Goal: Task Accomplishment & Management: Manage account settings

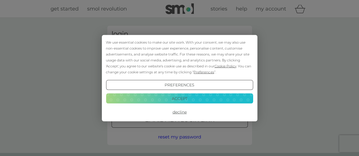
type input "[EMAIL_ADDRESS][DOMAIN_NAME]"
click at [177, 112] on button "Decline" at bounding box center [179, 112] width 147 height 10
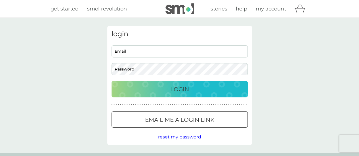
type input "[EMAIL_ADDRESS][DOMAIN_NAME]"
click at [177, 91] on p "Login" at bounding box center [179, 89] width 19 height 9
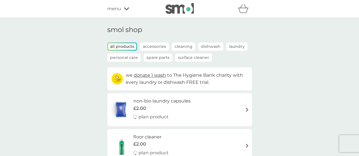
click at [114, 9] on span "menu" at bounding box center [114, 8] width 14 height 7
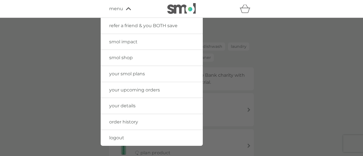
click at [127, 91] on span "your upcoming orders" at bounding box center [134, 89] width 51 height 5
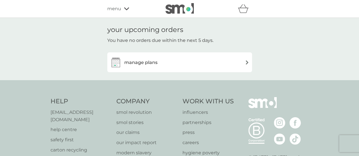
click at [229, 62] on div "manage plans" at bounding box center [179, 62] width 139 height 11
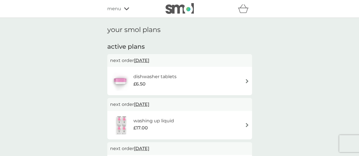
click at [145, 78] on h6 "dishwasher tablets" at bounding box center [154, 76] width 43 height 7
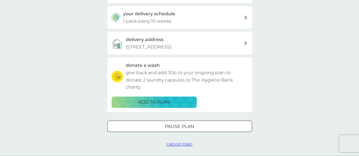
scroll to position [142, 0]
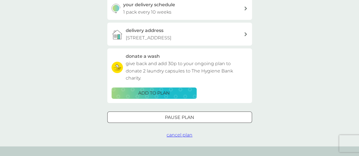
click at [183, 135] on span "cancel plan" at bounding box center [180, 135] width 26 height 5
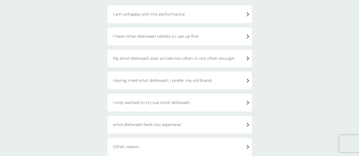
scroll to position [114, 0]
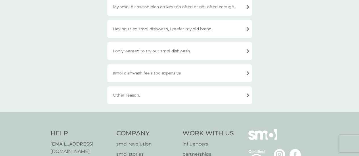
click at [123, 95] on div "Other reason." at bounding box center [179, 96] width 145 height 18
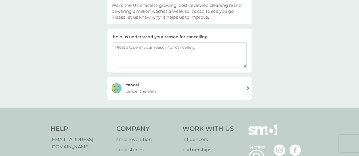
scroll to position [28, 0]
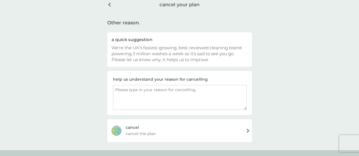
click at [186, 89] on textarea at bounding box center [180, 97] width 134 height 25
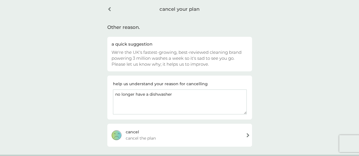
scroll to position [57, 0]
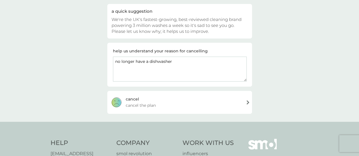
type textarea "no longer have a dishwasher"
click at [139, 102] on span "cancel the plan" at bounding box center [141, 105] width 30 height 6
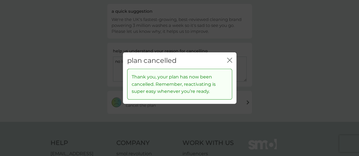
click at [231, 59] on icon "close" at bounding box center [231, 60] width 2 height 5
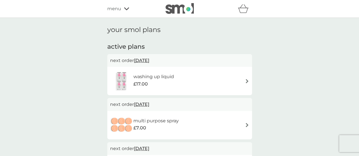
click at [167, 77] on h6 "washing up liquid" at bounding box center [153, 76] width 41 height 7
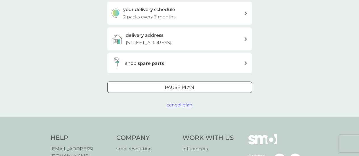
scroll to position [142, 0]
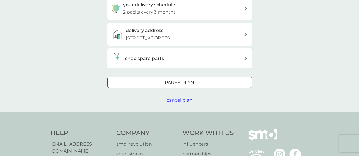
click at [178, 100] on span "cancel plan" at bounding box center [180, 100] width 26 height 5
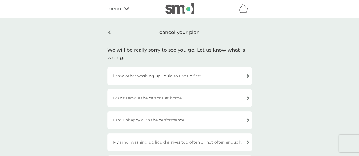
click at [180, 120] on div "I am unhappy with the performance." at bounding box center [179, 121] width 145 height 18
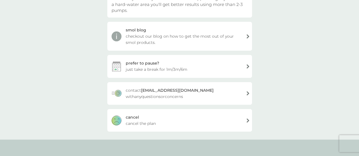
scroll to position [114, 0]
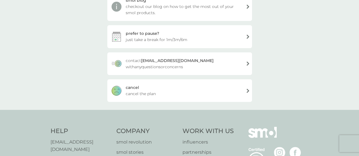
click at [132, 93] on span "cancel the plan" at bounding box center [141, 94] width 30 height 6
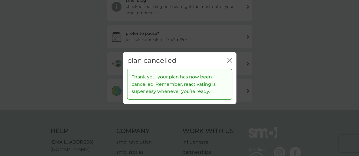
click at [230, 60] on icon "close" at bounding box center [231, 60] width 2 height 5
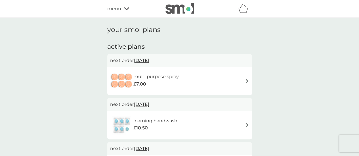
click at [177, 77] on h6 "multi purpose spray" at bounding box center [155, 76] width 45 height 7
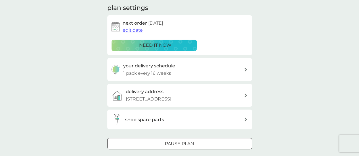
scroll to position [114, 0]
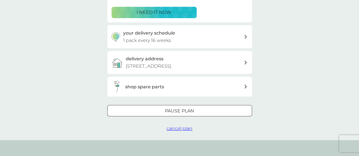
click at [171, 129] on span "cancel plan" at bounding box center [180, 128] width 26 height 5
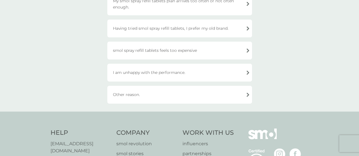
scroll to position [85, 0]
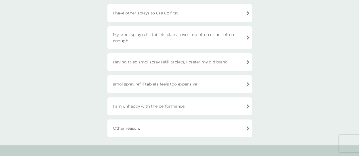
click at [173, 62] on div "Having tried smol spray refill tablets, I prefer my old brand." at bounding box center [179, 62] width 145 height 18
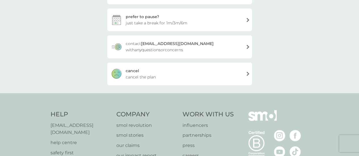
click at [148, 75] on span "cancel the plan" at bounding box center [141, 77] width 30 height 6
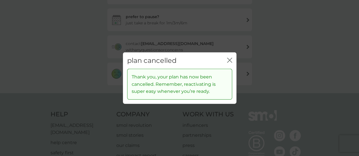
click at [229, 60] on icon "close" at bounding box center [229, 60] width 5 height 5
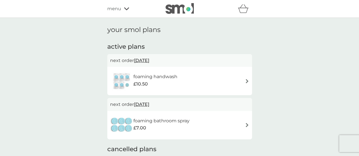
click at [174, 79] on h6 "foaming handwash" at bounding box center [155, 76] width 44 height 7
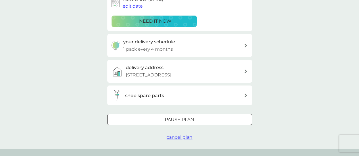
scroll to position [114, 0]
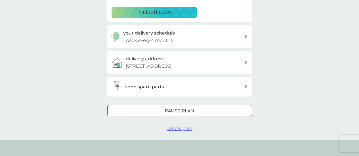
click at [184, 130] on span "cancel plan" at bounding box center [180, 128] width 26 height 5
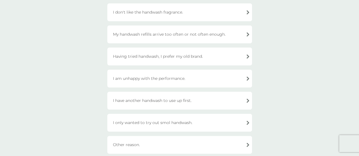
scroll to position [114, 0]
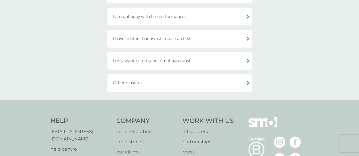
click at [137, 84] on div "Other reason." at bounding box center [179, 83] width 145 height 18
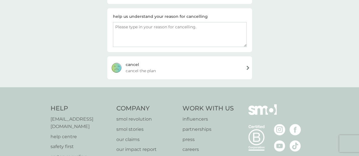
scroll to position [35, 0]
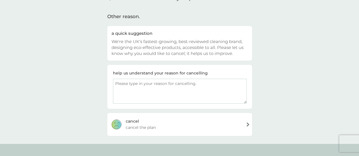
click at [148, 121] on div "[PERSON_NAME] the plan" at bounding box center [179, 124] width 145 height 23
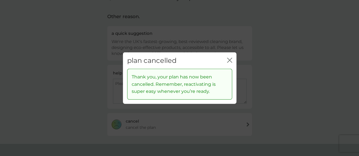
click at [230, 61] on icon "close" at bounding box center [231, 60] width 2 height 5
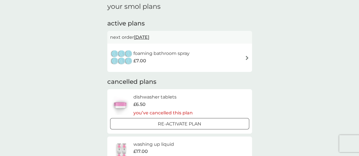
scroll to position [28, 0]
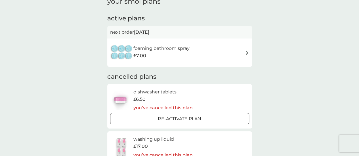
click at [175, 53] on div "£7.00" at bounding box center [161, 55] width 56 height 7
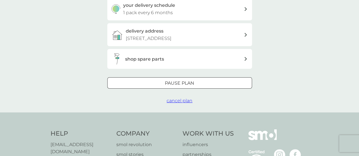
scroll to position [142, 0]
click at [186, 102] on span "cancel plan" at bounding box center [180, 100] width 26 height 5
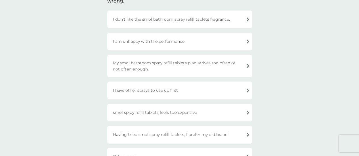
scroll to position [85, 0]
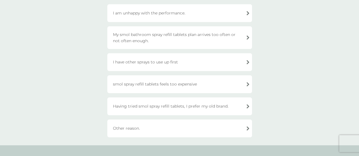
click at [200, 108] on div "Having tried smol spray refill tablets, I prefer my old brand." at bounding box center [179, 107] width 145 height 18
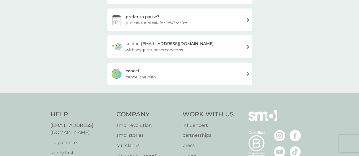
click at [168, 78] on div "[PERSON_NAME] the plan" at bounding box center [179, 74] width 145 height 23
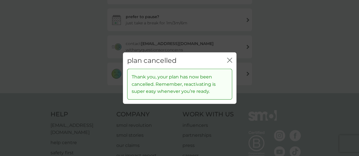
click at [229, 60] on icon "close" at bounding box center [228, 60] width 2 height 5
